Goal: Find specific page/section: Find specific page/section

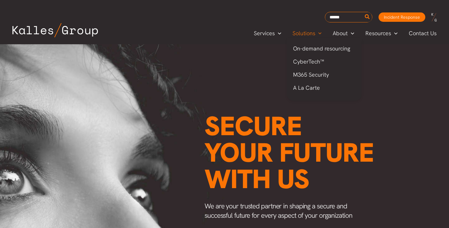
scroll to position [0, 804]
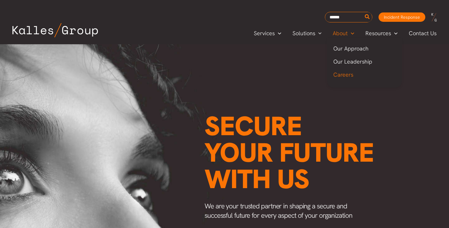
click at [339, 76] on span "Careers" at bounding box center [343, 74] width 20 height 7
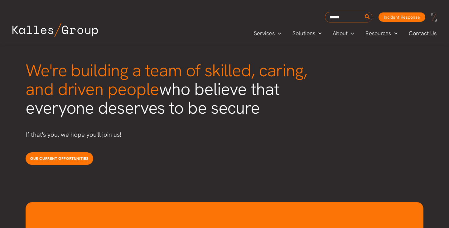
scroll to position [1591, 0]
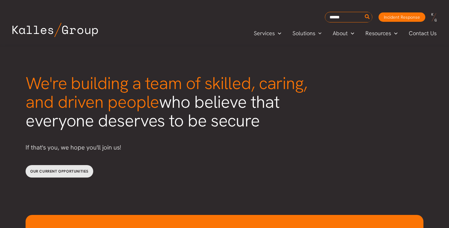
click at [75, 165] on link "Our current opportunities" at bounding box center [60, 171] width 68 height 12
